Goal: Transaction & Acquisition: Purchase product/service

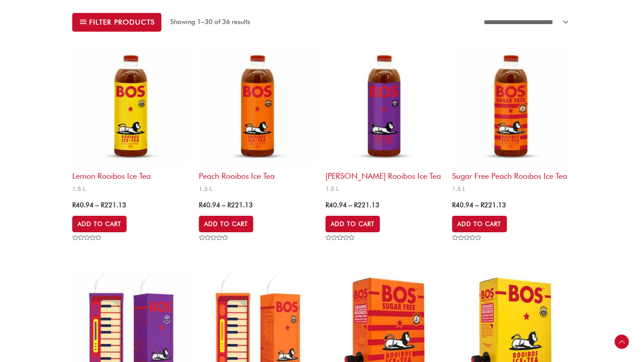
scroll to position [301, 0]
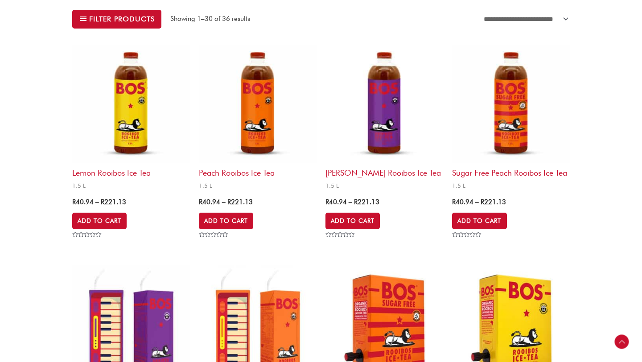
click at [243, 154] on img at bounding box center [258, 104] width 118 height 118
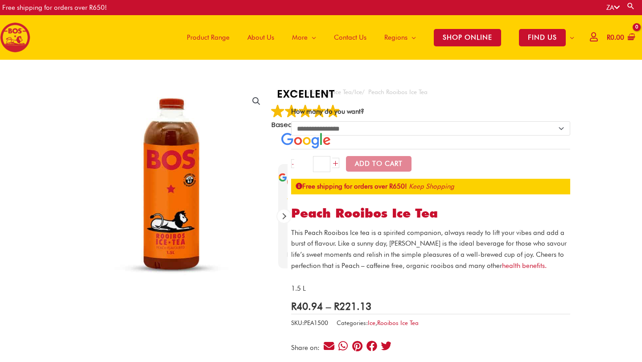
click at [412, 131] on select "**********" at bounding box center [430, 128] width 279 height 14
select select "******"
